Goal: Task Accomplishment & Management: Use online tool/utility

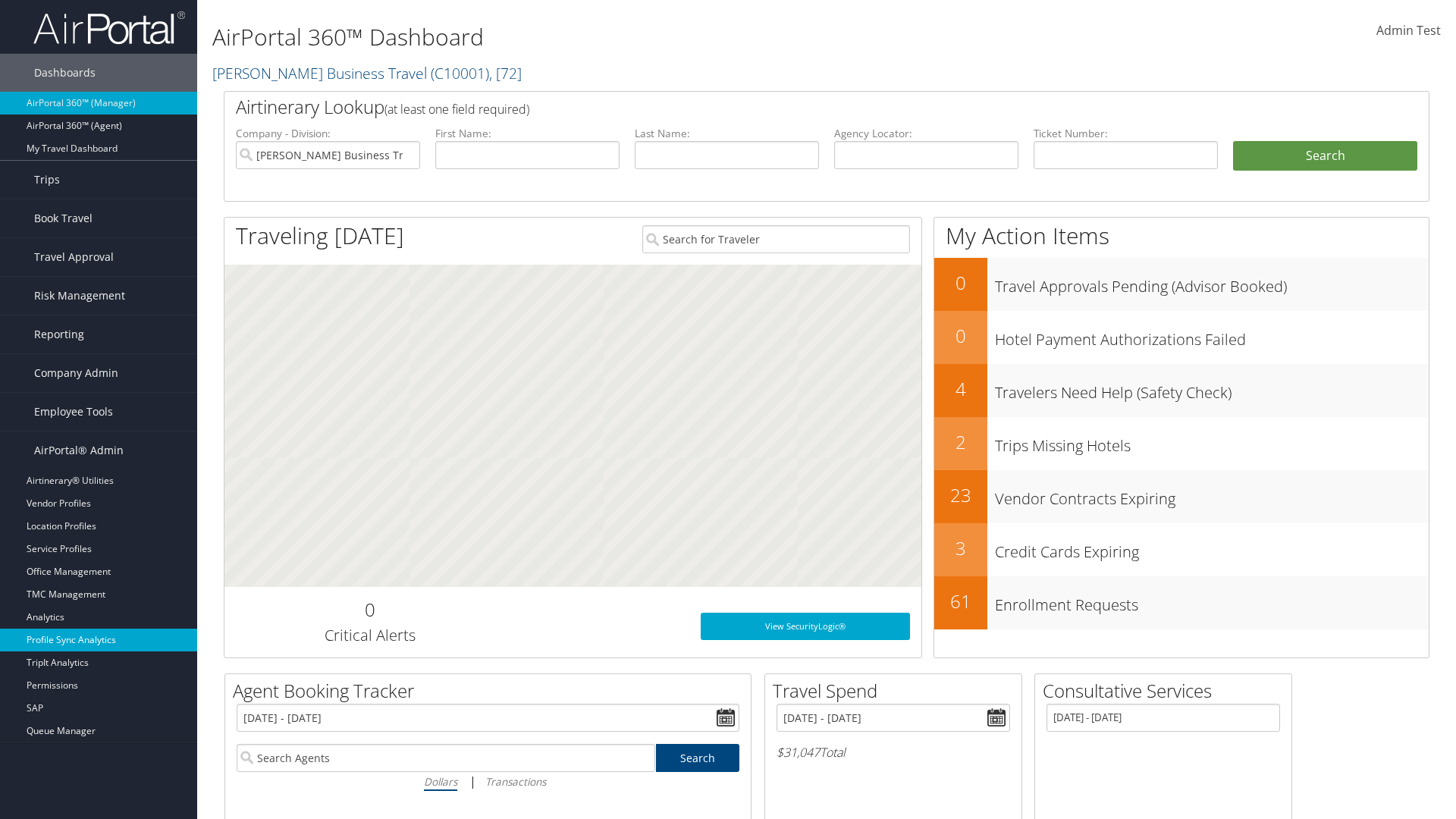
click at [99, 640] on link "Profile Sync Analytics" at bounding box center [99, 640] width 197 height 23
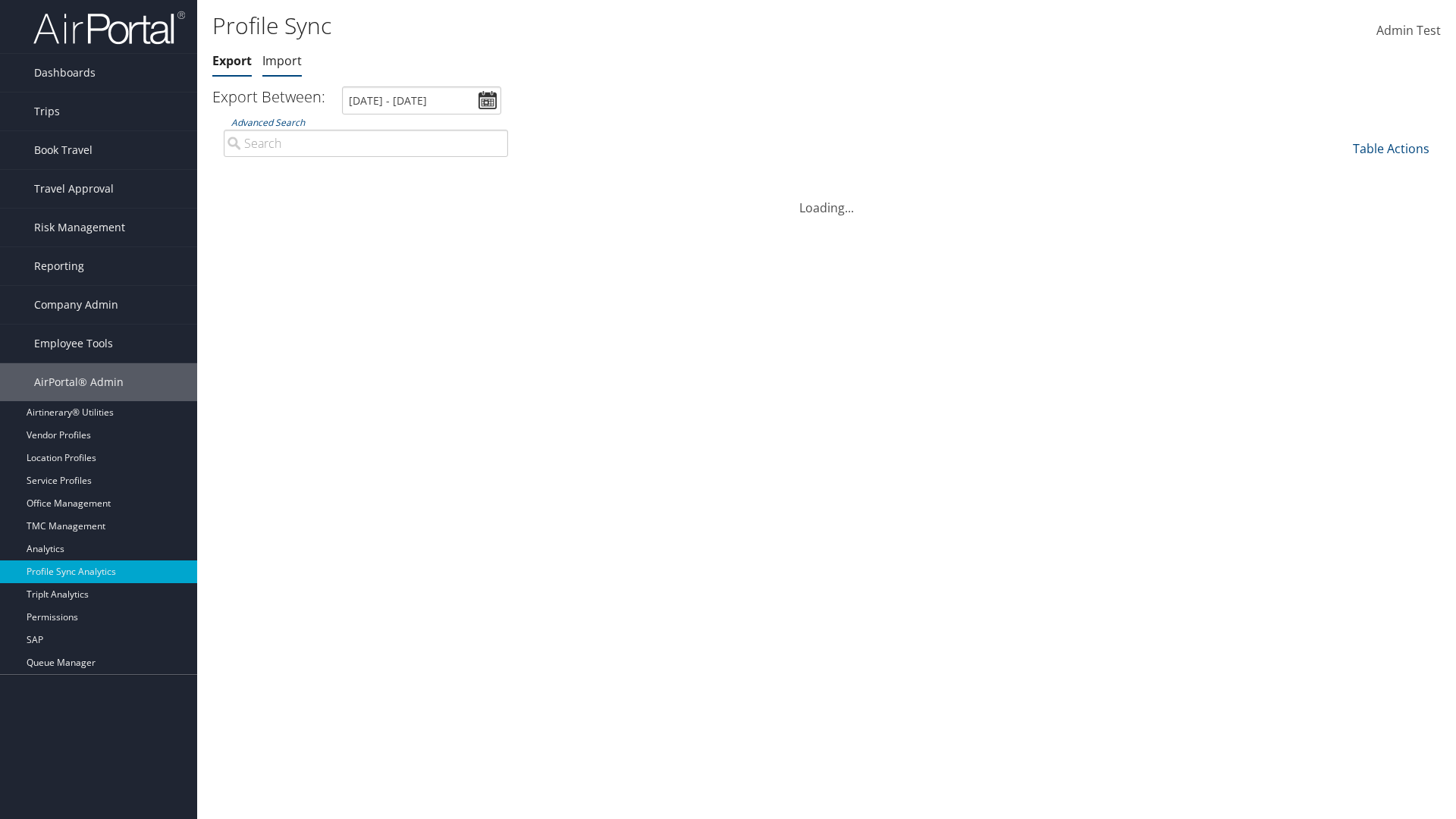
click at [282, 60] on link "Import" at bounding box center [282, 60] width 39 height 16
click at [423, 100] on input "[DATE] - [DATE]" at bounding box center [423, 100] width 159 height 28
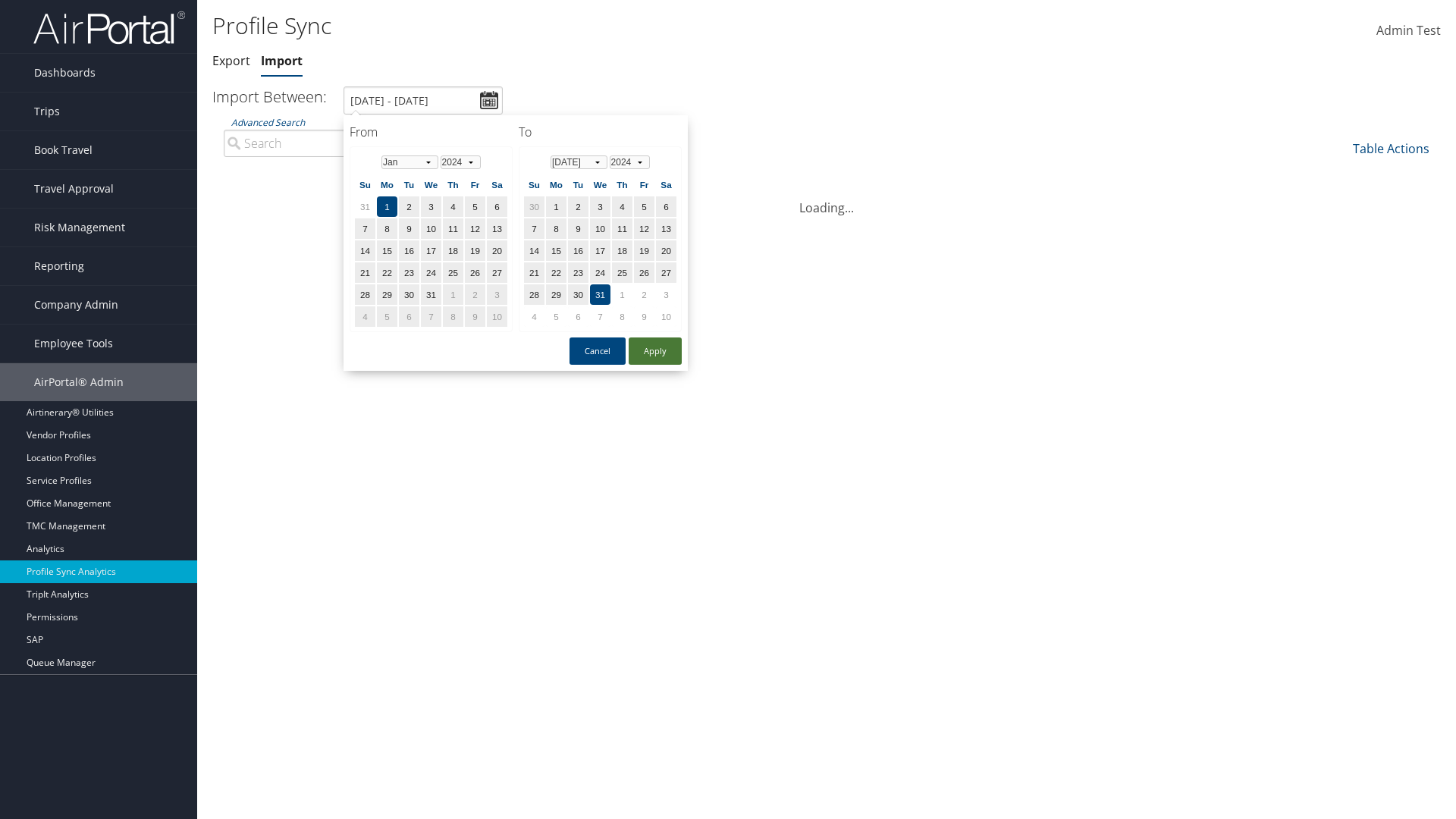
click at [655, 351] on button "Apply" at bounding box center [655, 351] width 53 height 27
type input "[DATE] - [DATE]"
